Goal: Navigation & Orientation: Find specific page/section

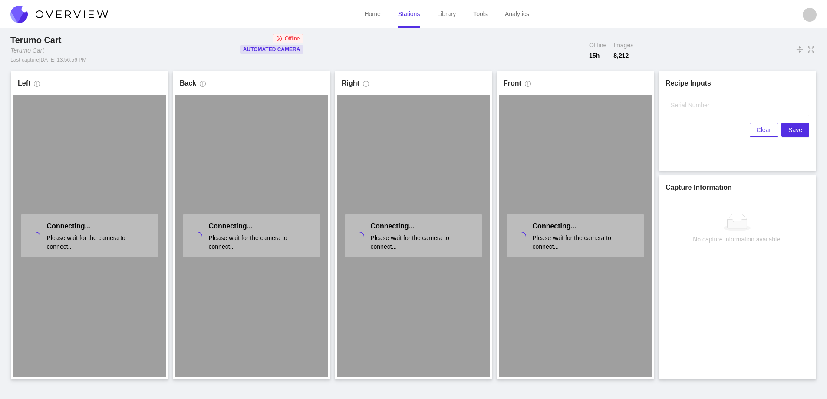
click at [409, 15] on link "Stations" at bounding box center [409, 13] width 22 height 7
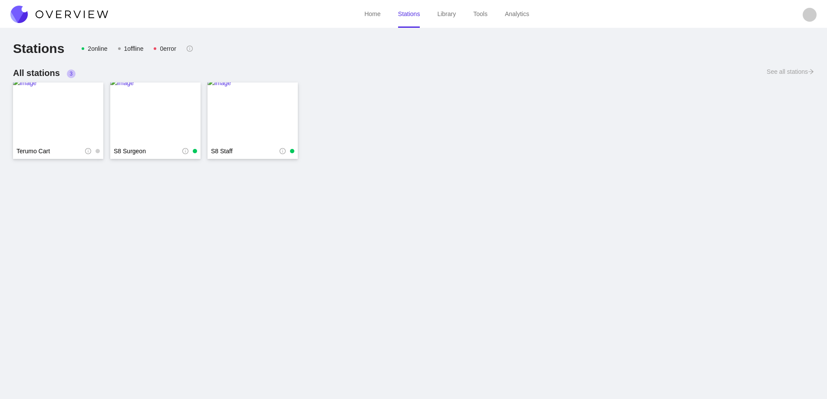
click at [78, 11] on img at bounding box center [59, 14] width 98 height 17
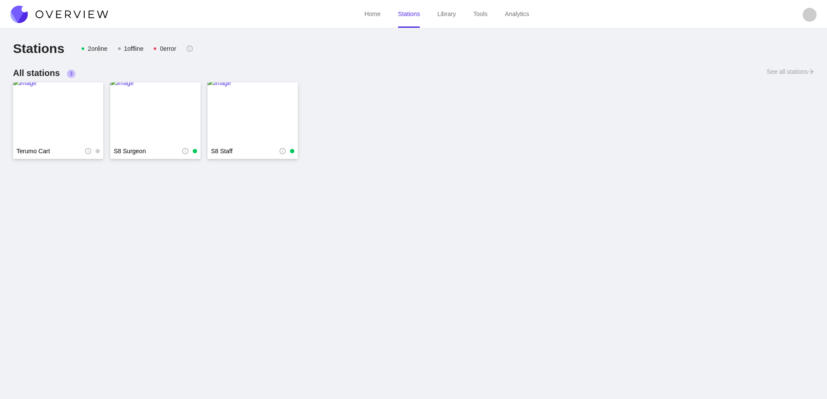
click at [78, 11] on img at bounding box center [59, 14] width 98 height 17
click at [81, 11] on img at bounding box center [59, 14] width 98 height 17
click at [77, 12] on img at bounding box center [59, 14] width 98 height 17
click at [79, 12] on img at bounding box center [59, 14] width 98 height 17
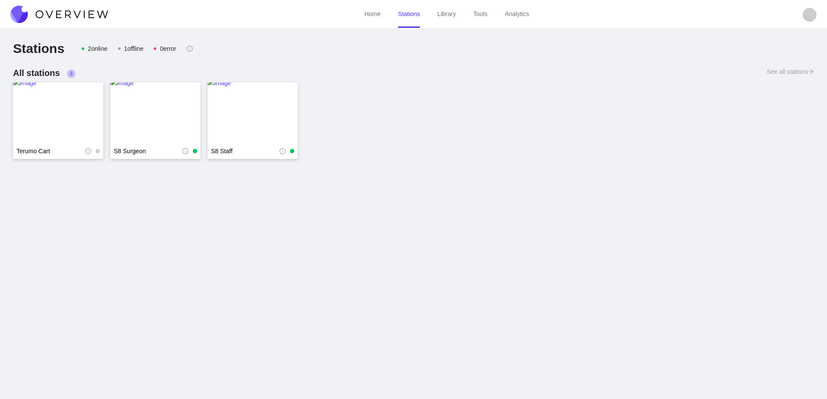
click at [79, 12] on img at bounding box center [59, 14] width 98 height 17
click at [53, 15] on img at bounding box center [59, 14] width 98 height 17
click at [56, 13] on img at bounding box center [59, 14] width 98 height 17
